Goal: Book appointment/travel/reservation

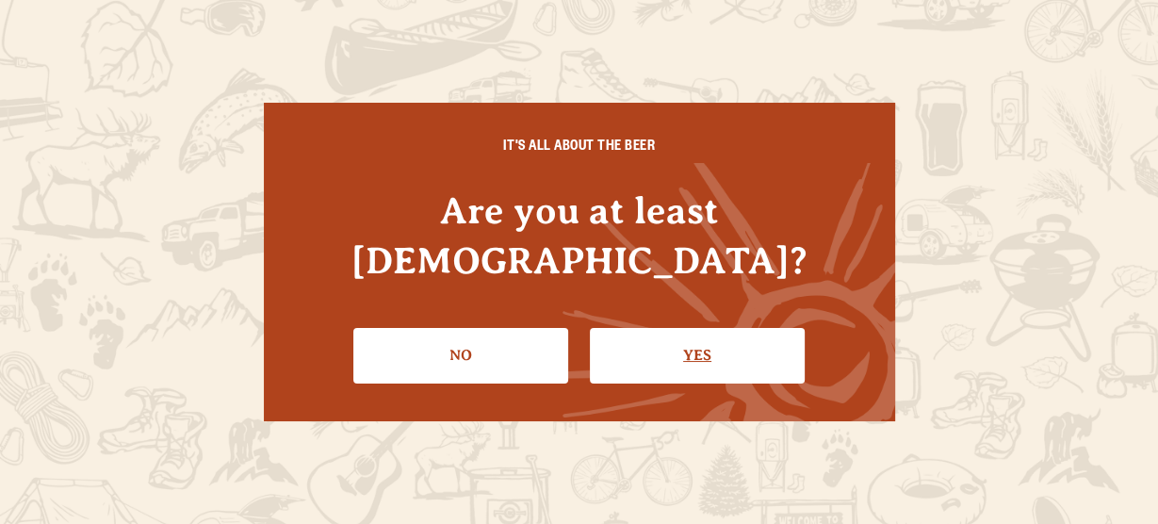
click at [696, 329] on link "Yes" at bounding box center [697, 355] width 215 height 55
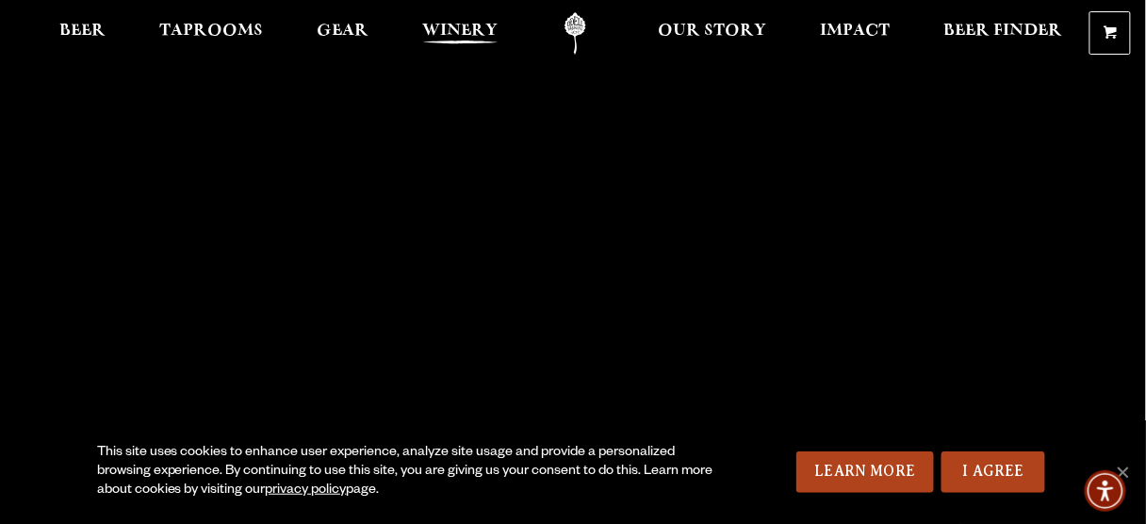
click at [427, 39] on span "Winery" at bounding box center [459, 31] width 75 height 15
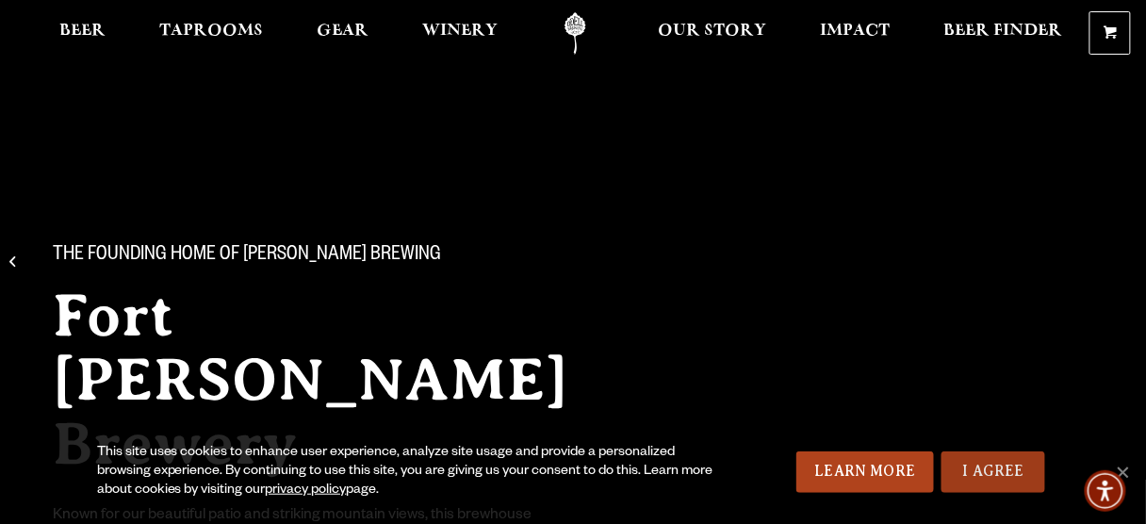
click at [1031, 462] on link "I Agree" at bounding box center [993, 471] width 104 height 41
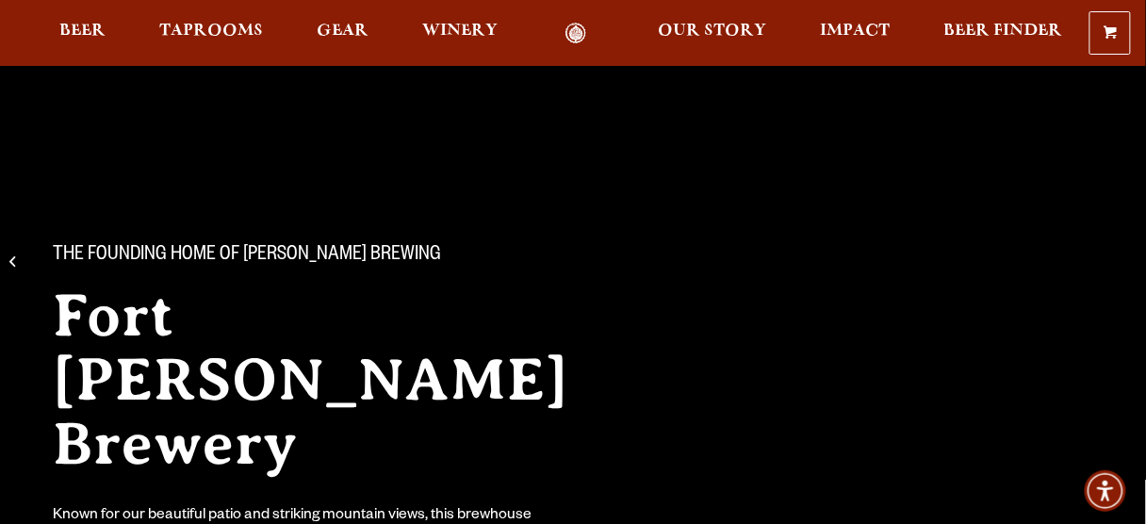
scroll to position [395, 0]
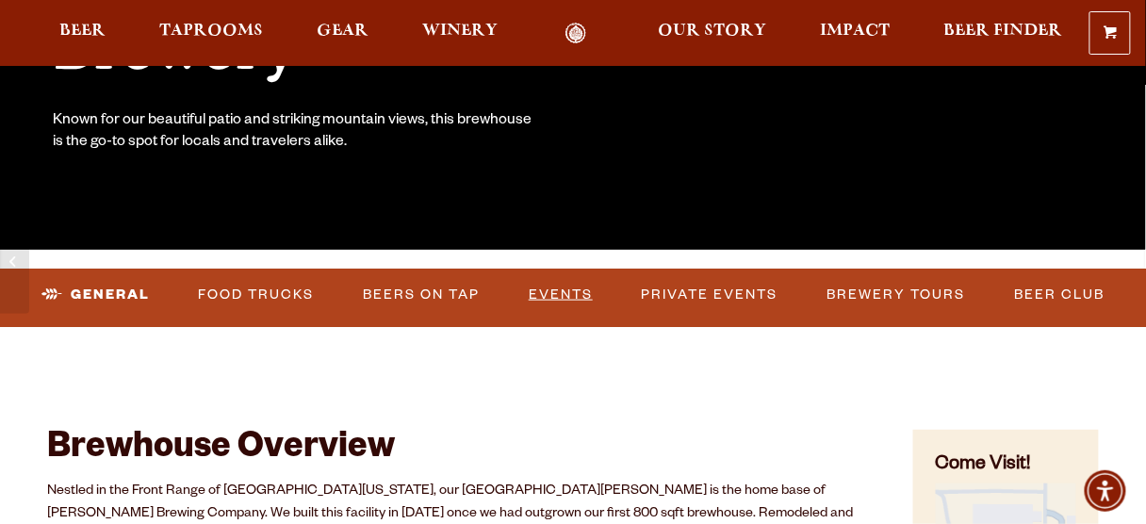
click at [576, 306] on link "Events" at bounding box center [560, 294] width 79 height 43
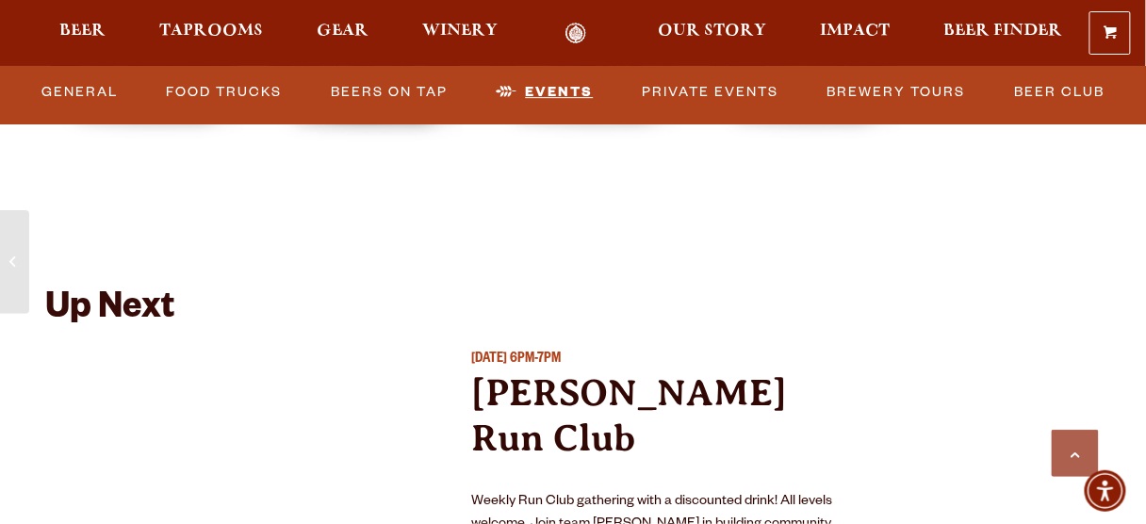
scroll to position [6903, 0]
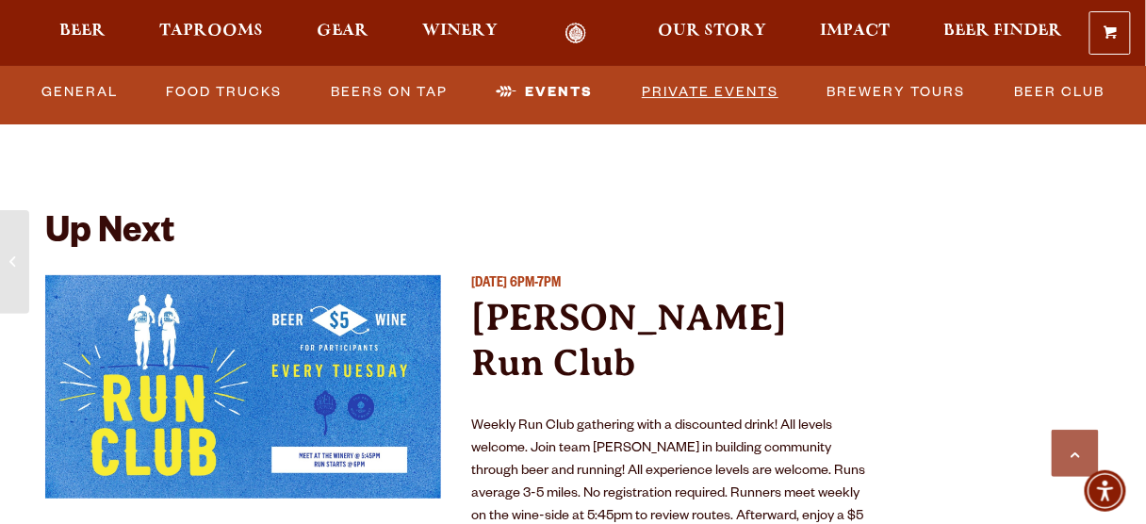
click at [707, 85] on link "Private Events" at bounding box center [710, 92] width 152 height 43
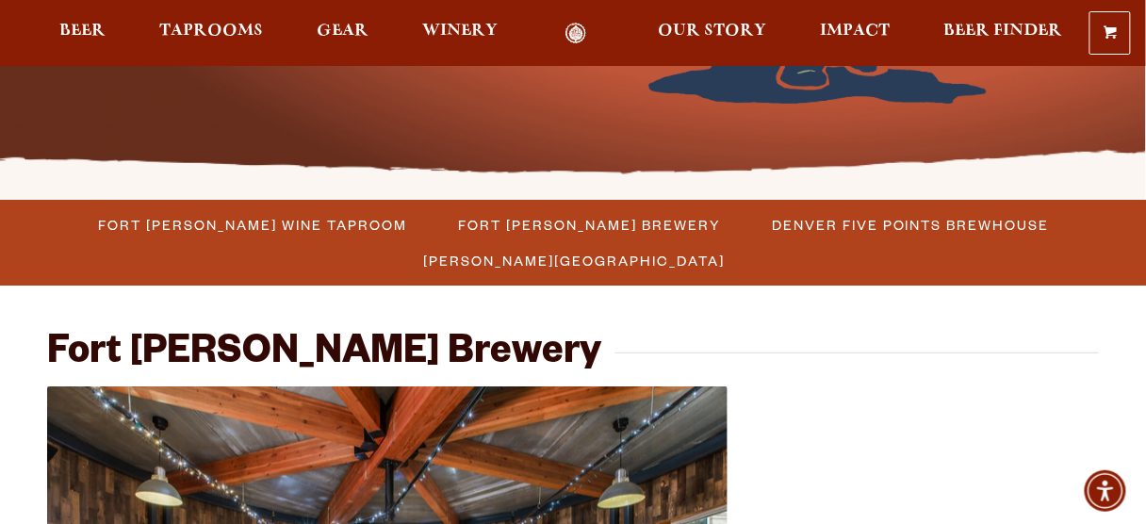
scroll to position [443, 0]
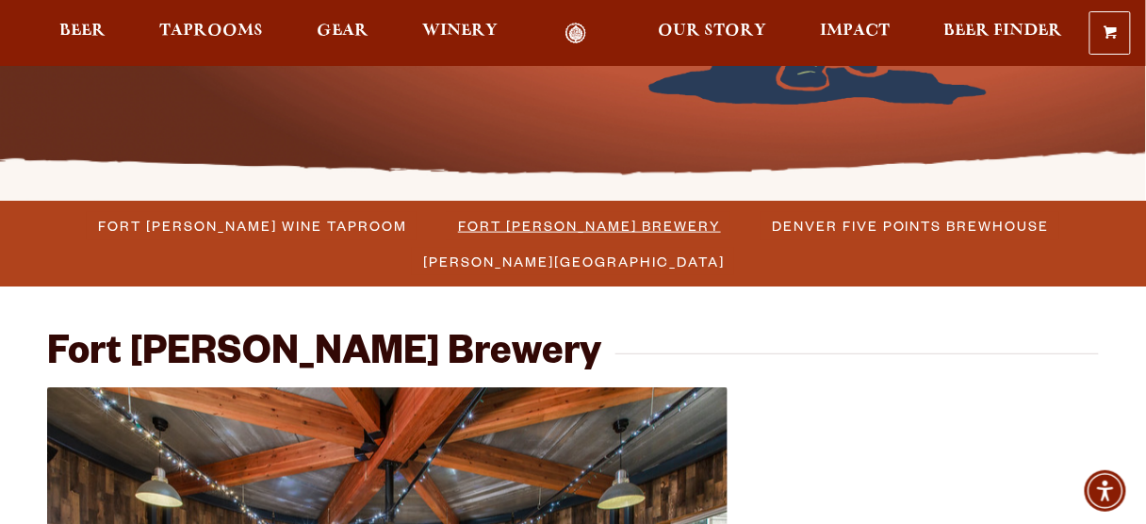
click at [589, 225] on span "Fort [PERSON_NAME] Brewery" at bounding box center [589, 225] width 263 height 27
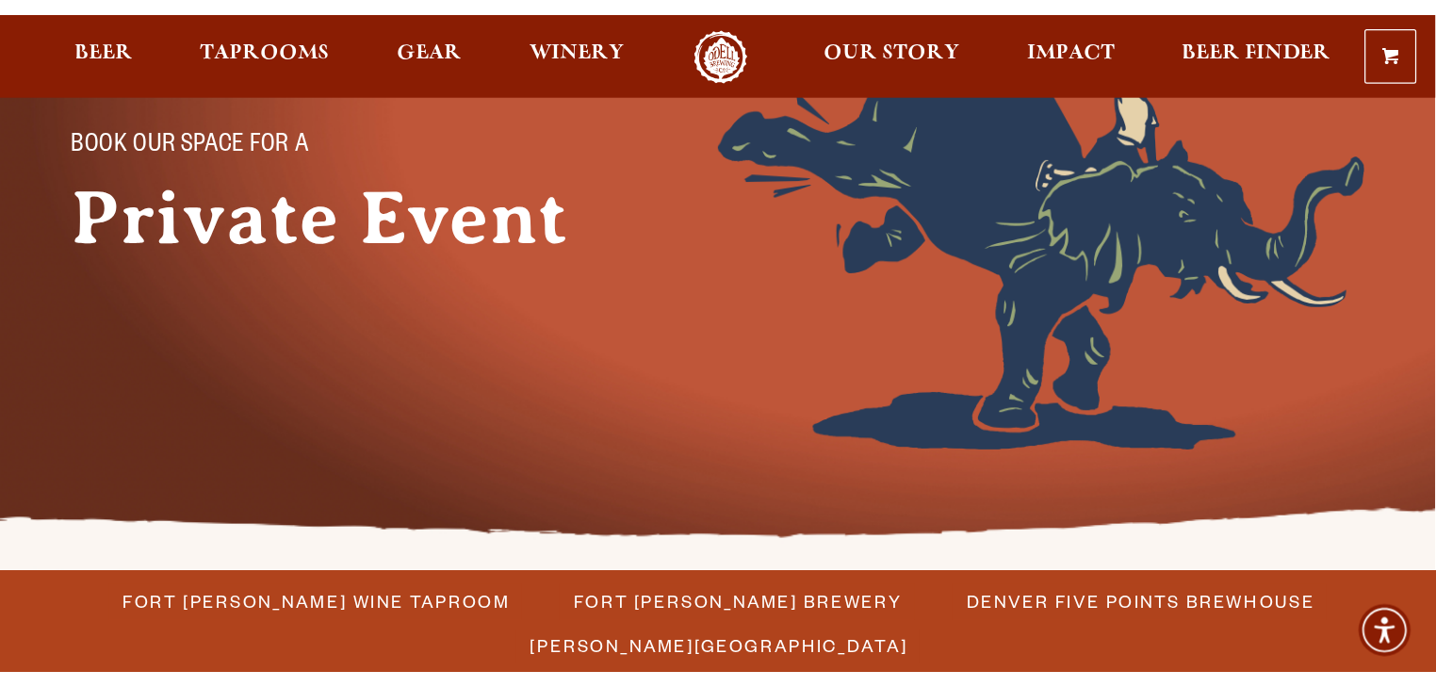
scroll to position [201, 0]
